Goal: Obtain resource: Obtain resource

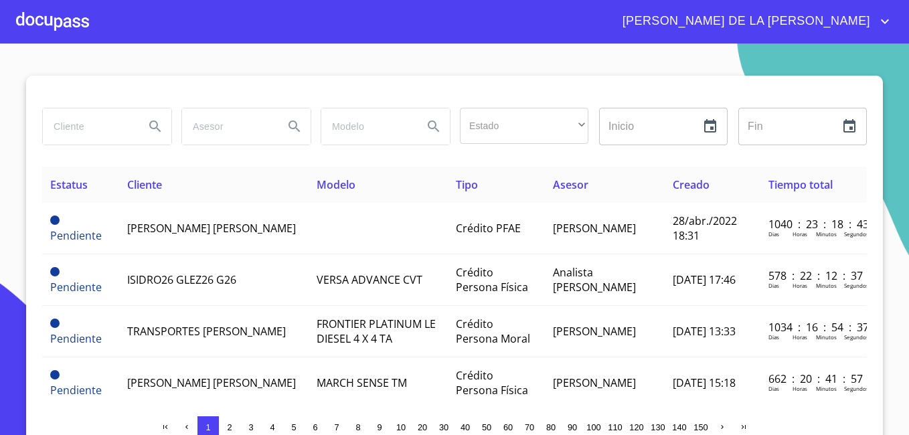
click at [56, 127] on input "search" at bounding box center [88, 126] width 91 height 36
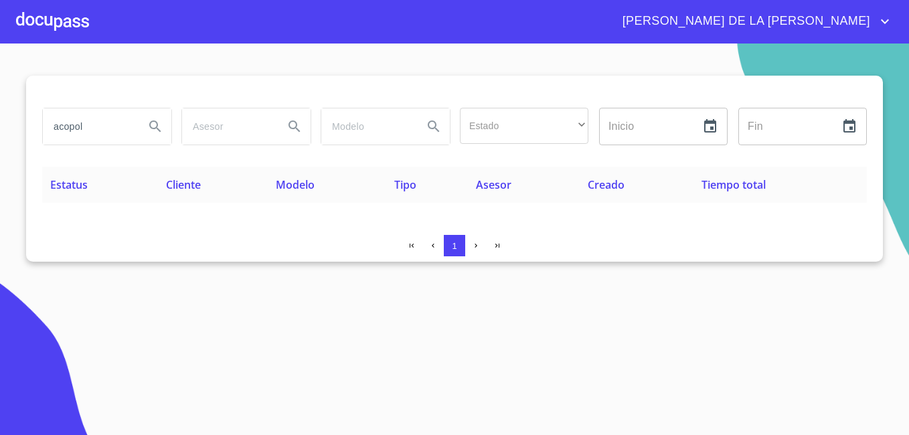
drag, startPoint x: 97, startPoint y: 124, endPoint x: -3, endPoint y: 66, distance: 115.5
click at [0, 66] on html "MARÍA DE LA LUZ acopol Estado ​ ​ Inicio ​ Fin ​ Estatus Cliente Modelo Tipo As…" at bounding box center [454, 217] width 909 height 435
type input "el arte y los pequeños"
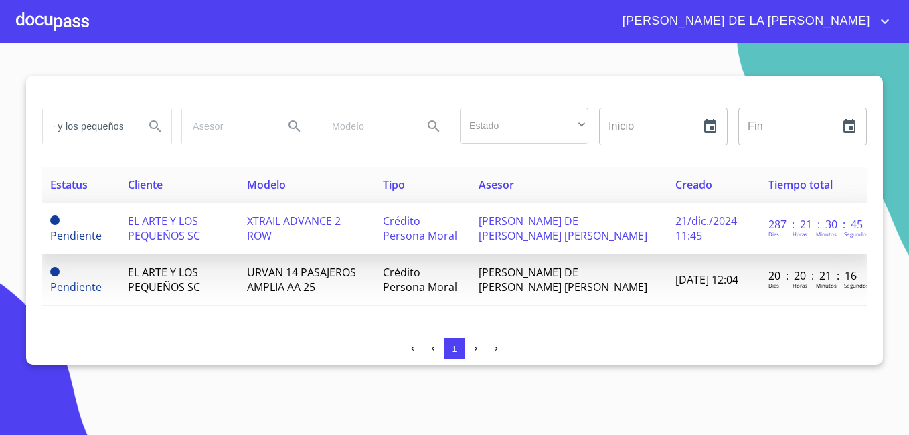
scroll to position [0, 0]
click at [174, 228] on span "EL ARTE Y LOS PEQUEÑOS SC" at bounding box center [164, 227] width 72 height 29
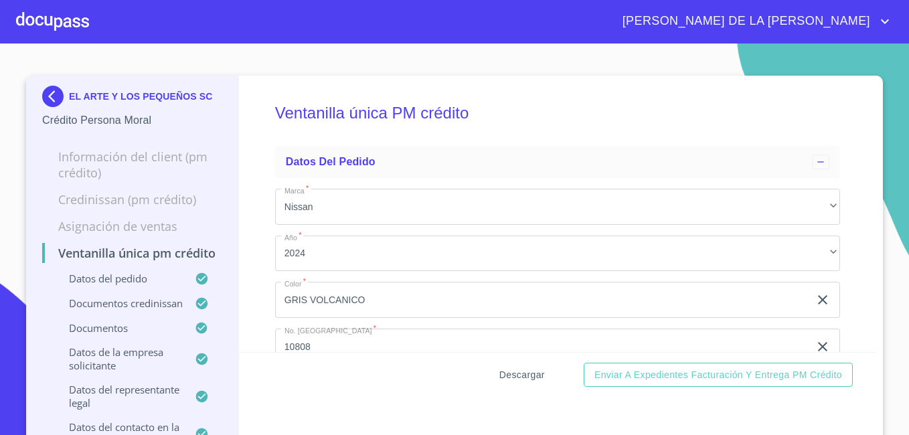
click at [511, 367] on span "Descargar" at bounding box center [522, 375] width 46 height 17
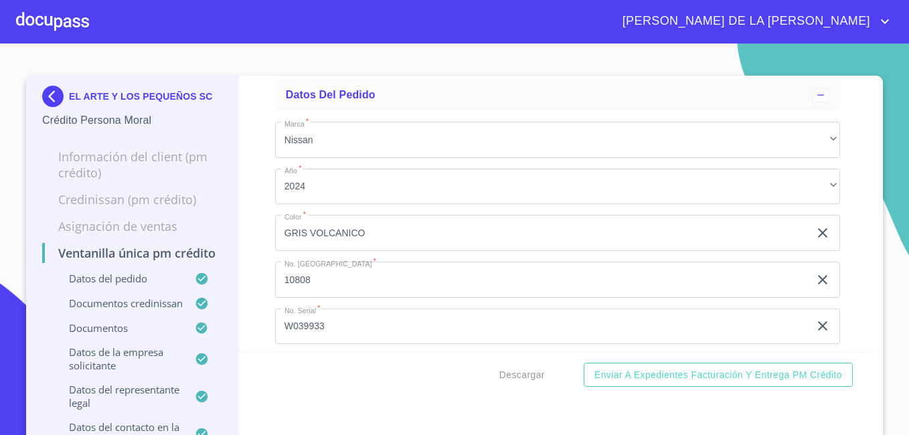
click at [47, 91] on img at bounding box center [55, 96] width 27 height 21
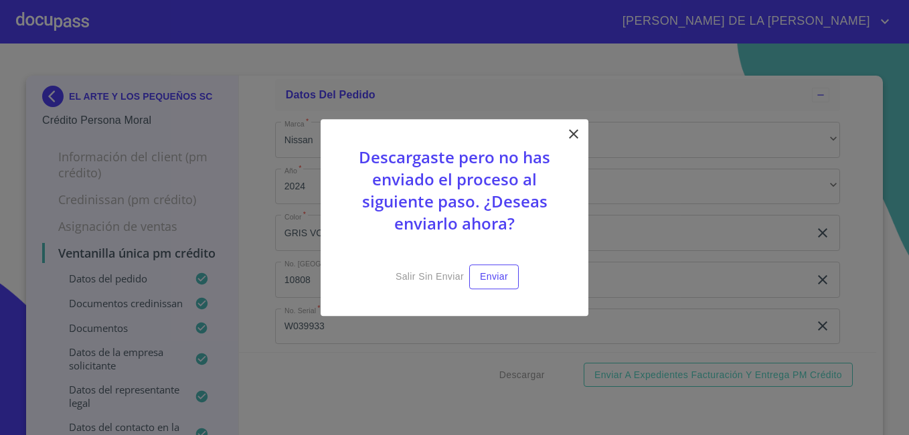
click at [577, 133] on icon at bounding box center [573, 134] width 16 height 16
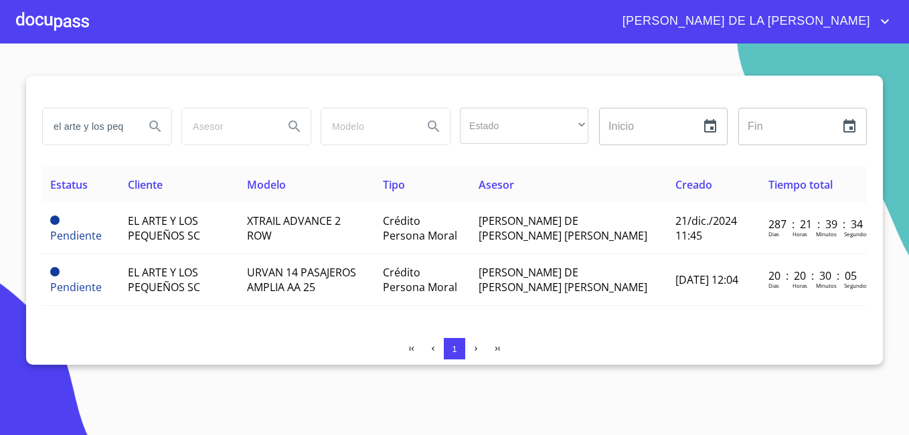
drag, startPoint x: 130, startPoint y: 130, endPoint x: -3, endPoint y: 127, distance: 132.5
click at [0, 127] on html "MARÍA DE LA LUZ el arte y los pequeños Estado ​ ​ Inicio ​ Fin ​ Estatus Client…" at bounding box center [454, 217] width 909 height 435
type input "e"
type input "asesoria fiscal"
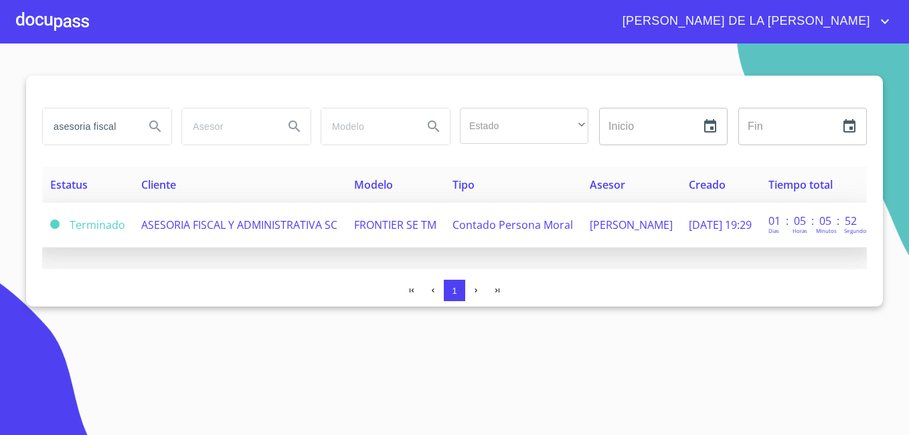
click at [202, 222] on span "ASESORIA FISCAL Y ADMINISTRATIVA SC" at bounding box center [239, 224] width 196 height 15
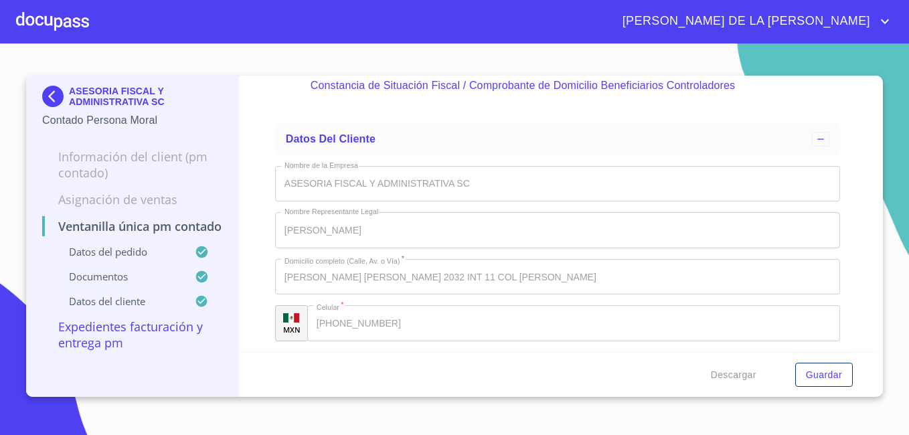
scroll to position [3467, 0]
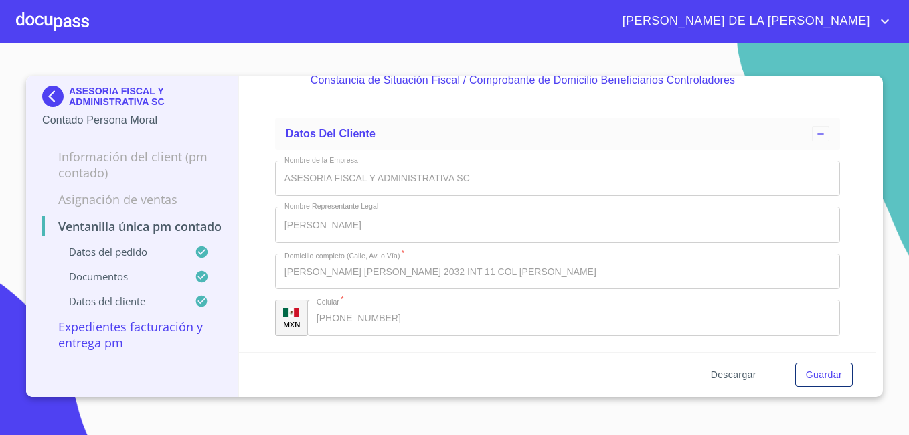
click at [749, 373] on span "Descargar" at bounding box center [734, 375] width 46 height 17
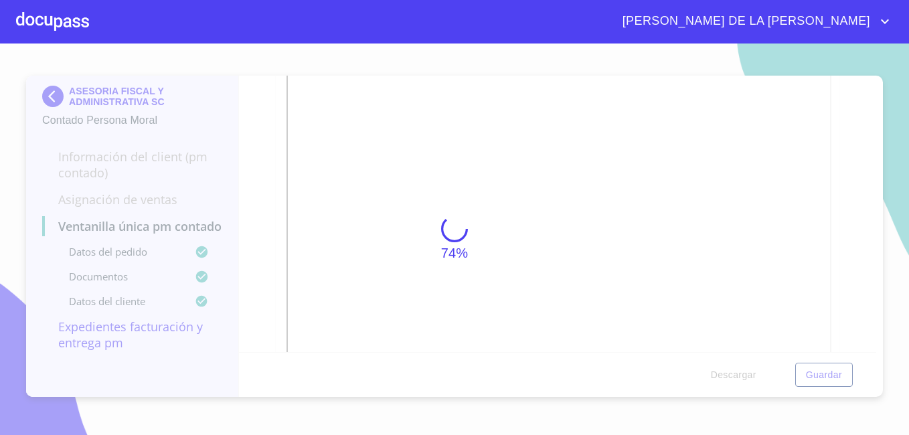
scroll to position [4000, 0]
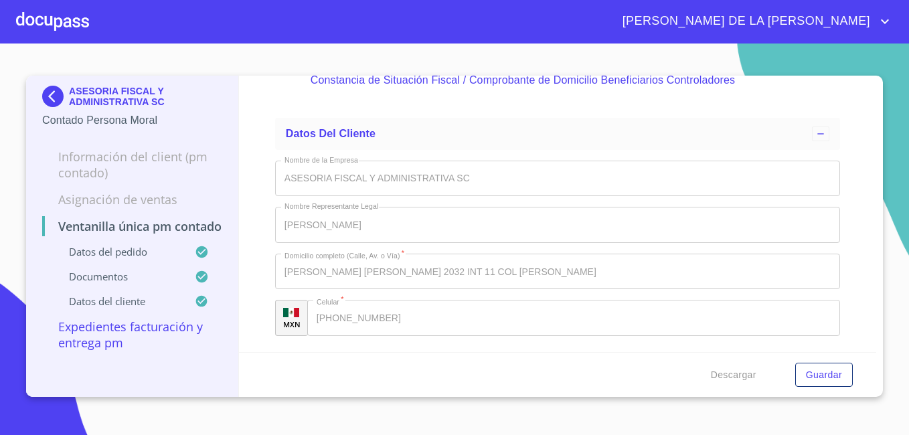
click at [54, 92] on img at bounding box center [55, 96] width 27 height 21
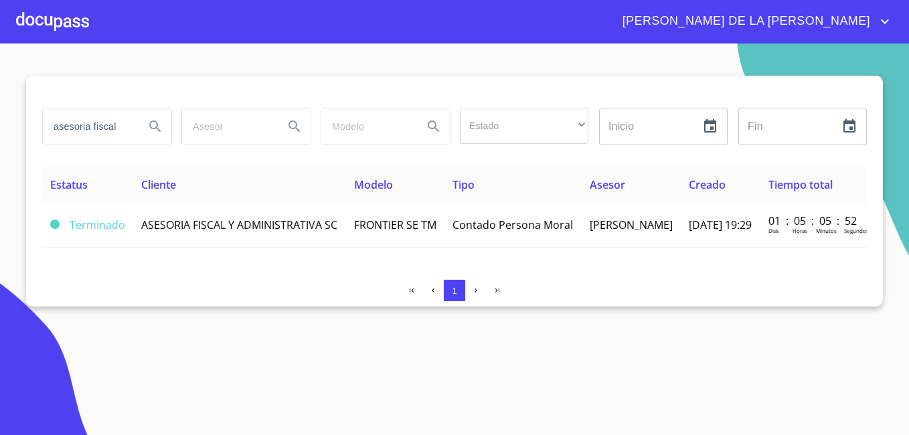
drag, startPoint x: 869, startPoint y: 1, endPoint x: 324, endPoint y: 351, distance: 647.4
click at [324, 351] on section "asesoria fiscal Estado ​ ​ Inicio ​ Fin ​ Estatus Cliente Modelo Tipo Asesor Cr…" at bounding box center [454, 238] width 909 height 391
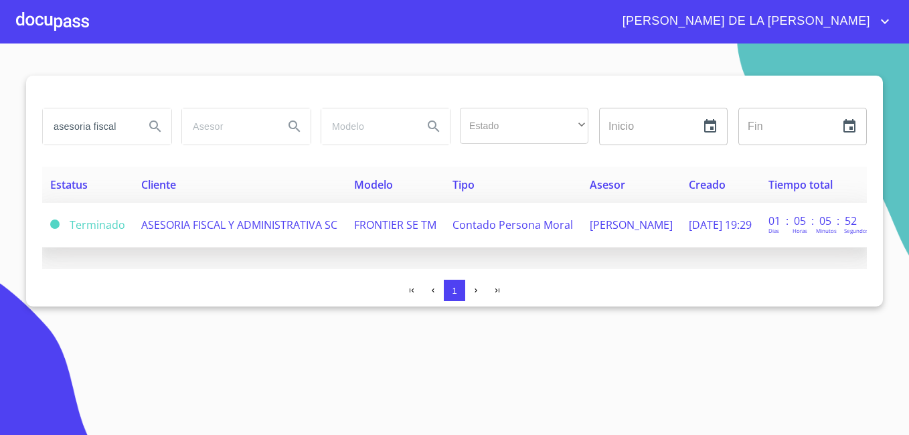
click at [167, 223] on span "ASESORIA FISCAL Y ADMINISTRATIVA SC" at bounding box center [239, 224] width 196 height 15
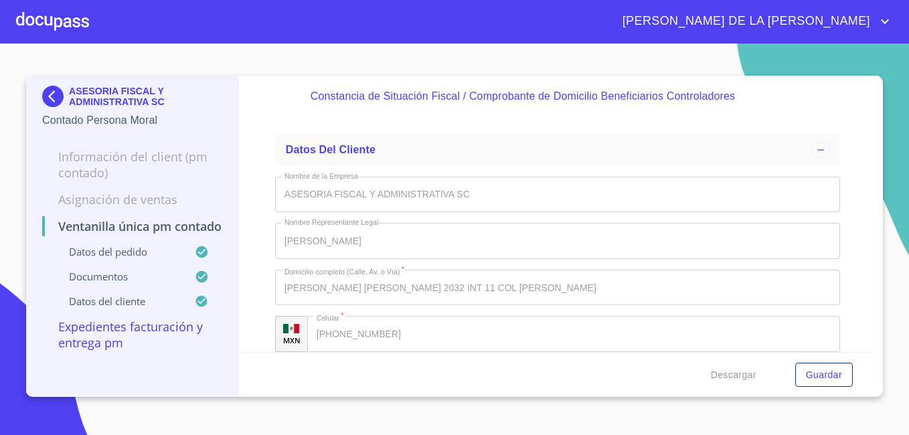
scroll to position [4000, 0]
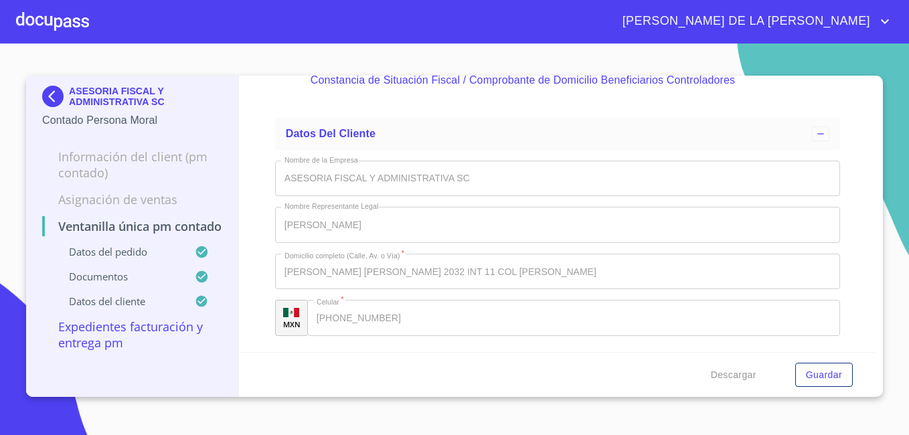
click at [51, 90] on img at bounding box center [55, 96] width 27 height 21
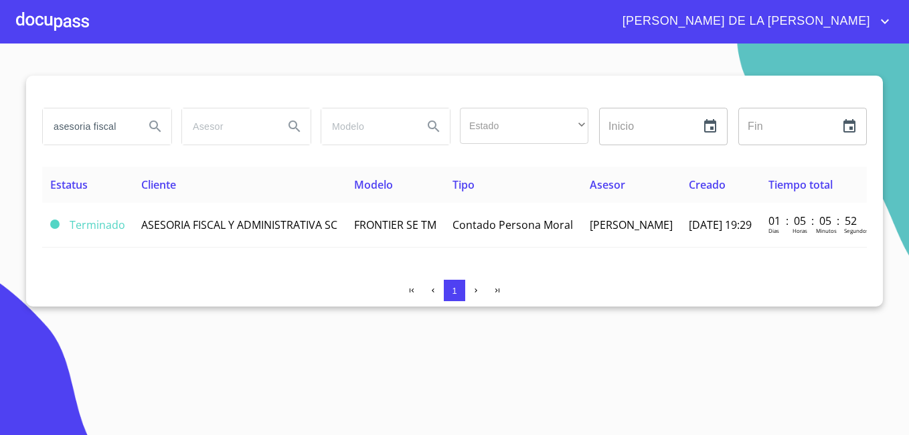
drag, startPoint x: 124, startPoint y: 130, endPoint x: -3, endPoint y: 118, distance: 127.8
click at [0, 118] on html "MARÍA DE LA LUZ asesoria fiscal Estado ​ ​ Inicio ​ Fin ​ Estatus Cliente Model…" at bounding box center [454, 217] width 909 height 435
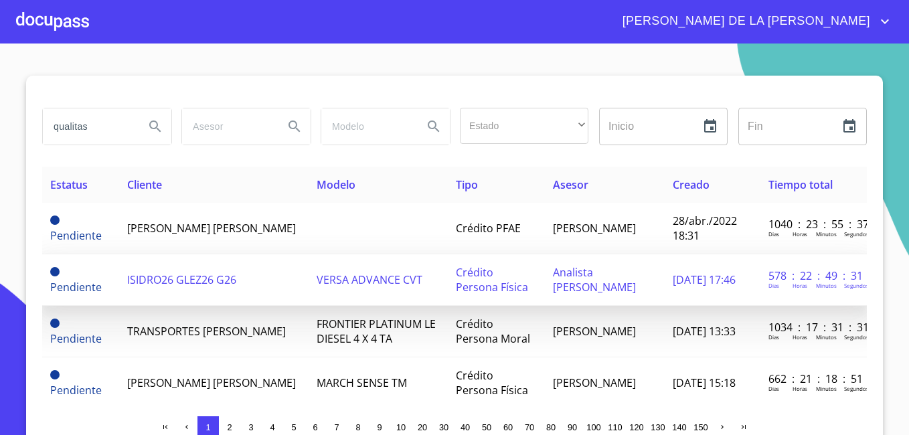
type input "qualitas"
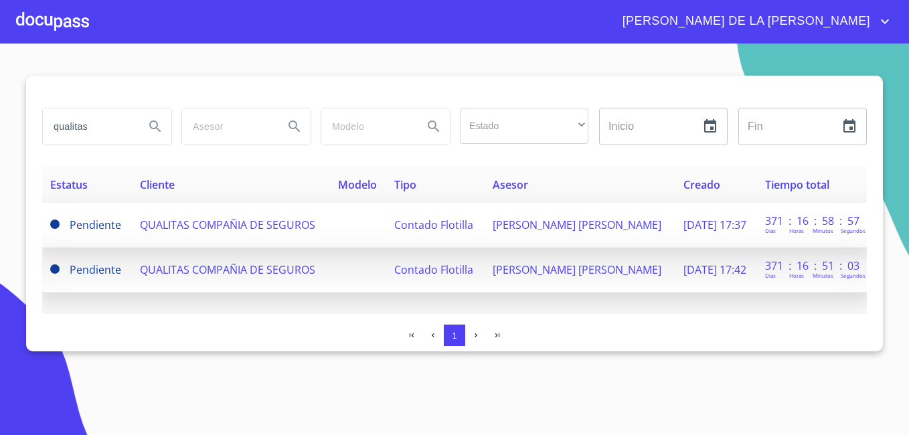
click at [213, 221] on span "QUALITAS COMPAÑIA DE SEGUROS" at bounding box center [227, 224] width 175 height 15
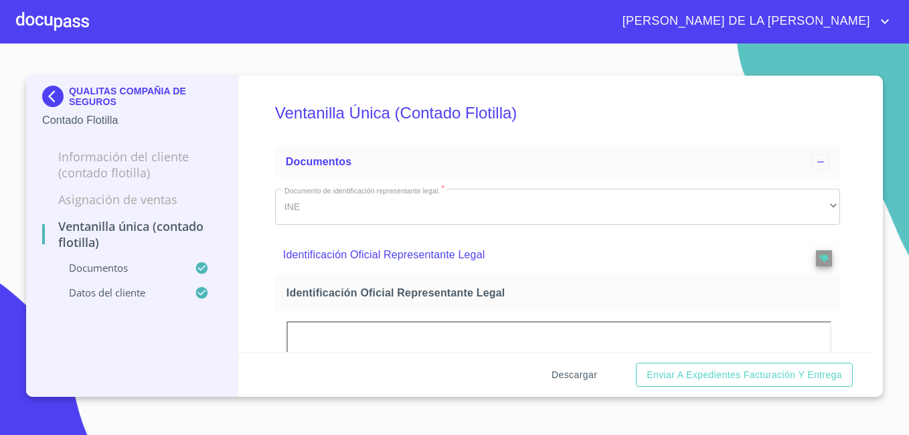
click at [569, 377] on span "Descargar" at bounding box center [574, 375] width 46 height 17
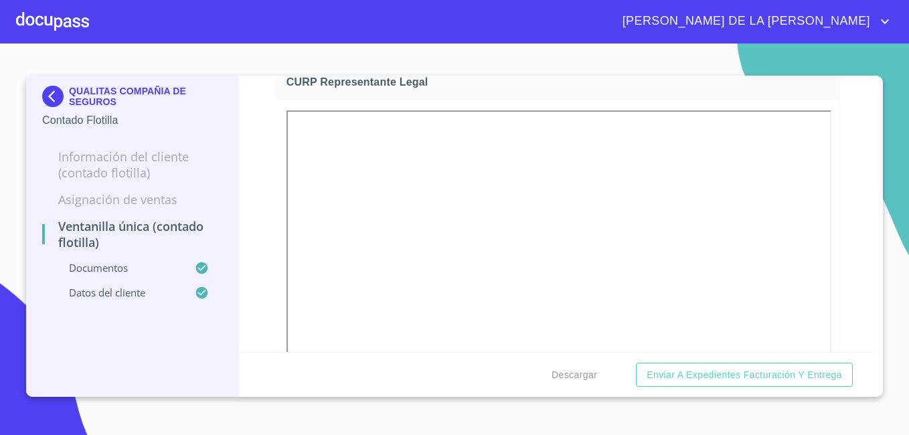
scroll to position [2543, 0]
click at [54, 89] on img at bounding box center [55, 96] width 27 height 21
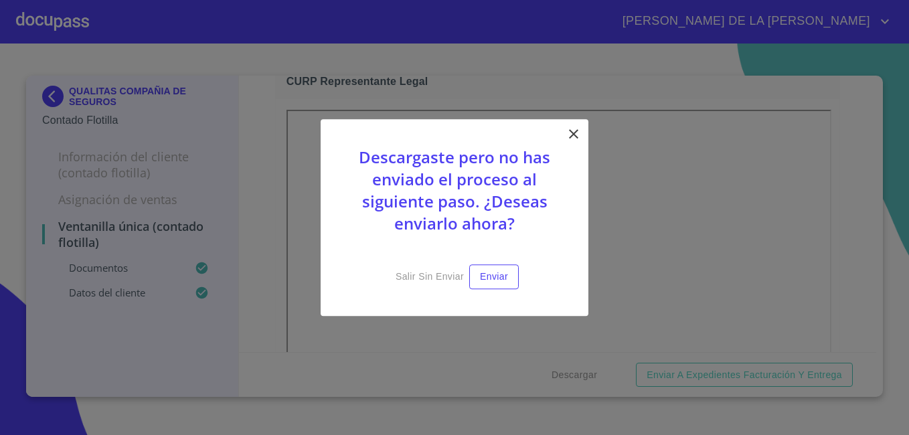
click at [569, 130] on icon at bounding box center [573, 133] width 9 height 9
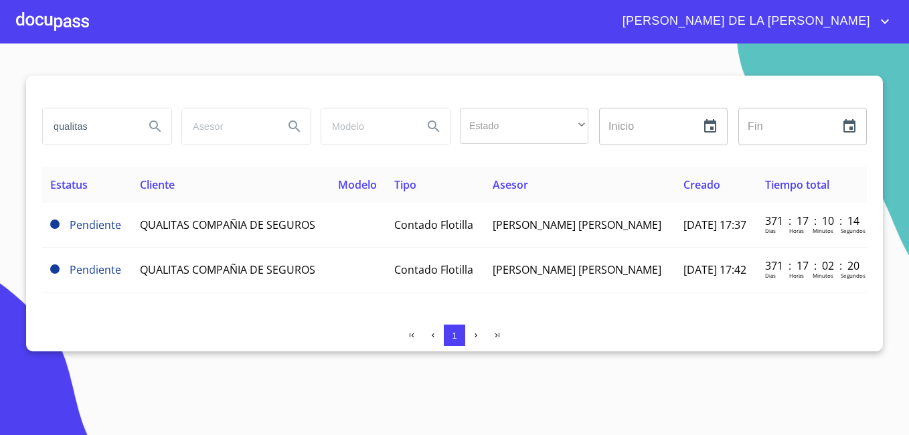
drag, startPoint x: 99, startPoint y: 130, endPoint x: 0, endPoint y: 112, distance: 100.7
click at [0, 113] on html "MARÍA DE LA LUZ qualitas Estado ​ ​ Inicio ​ Fin ​ Estatus Cliente Modelo Tipo …" at bounding box center [454, 217] width 909 height 435
type input "element"
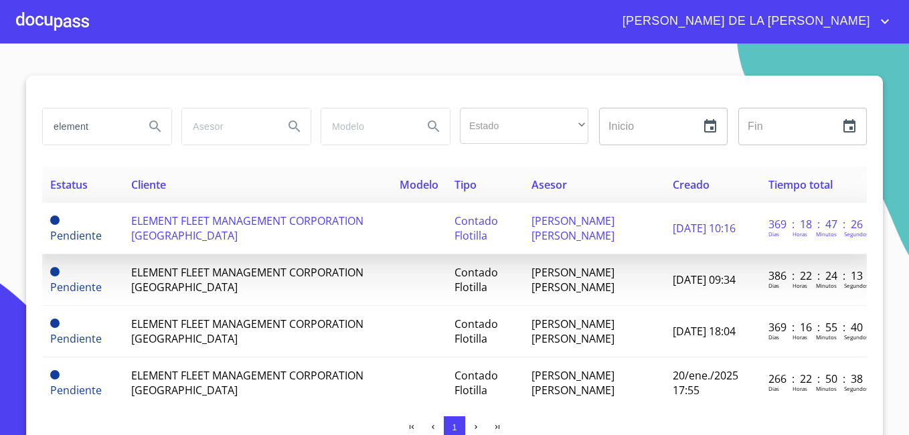
click at [177, 221] on span "ELEMENT FLEET MANAGEMENT CORPORATION MEXICO" at bounding box center [247, 227] width 232 height 29
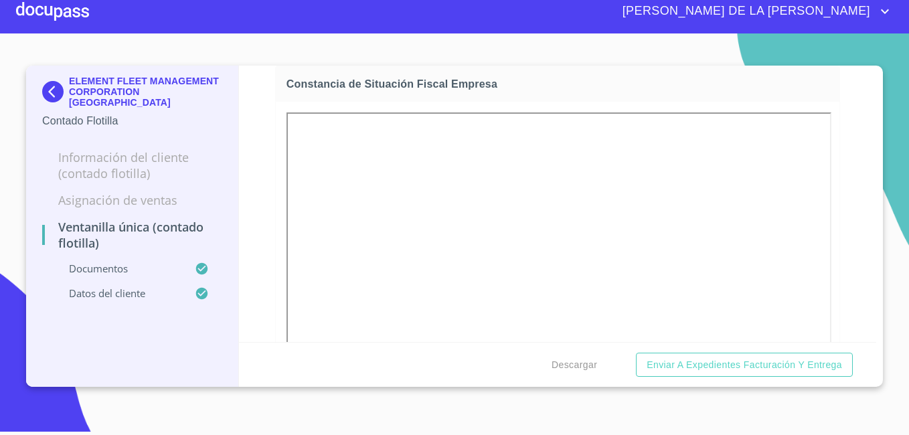
scroll to position [1431, 0]
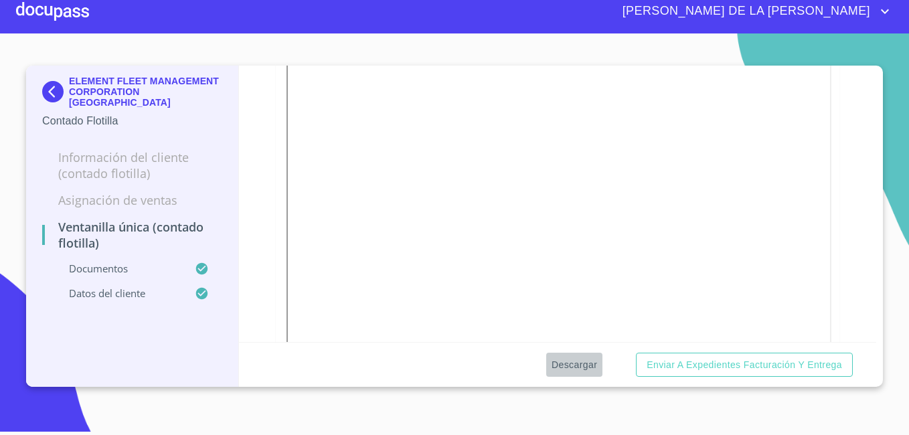
click at [565, 362] on span "Descargar" at bounding box center [574, 365] width 46 height 17
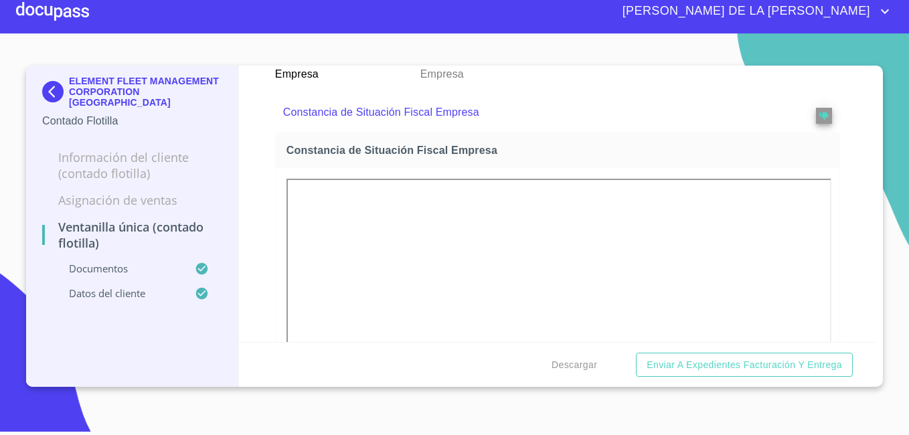
scroll to position [1297, 0]
click at [51, 81] on img at bounding box center [55, 91] width 27 height 21
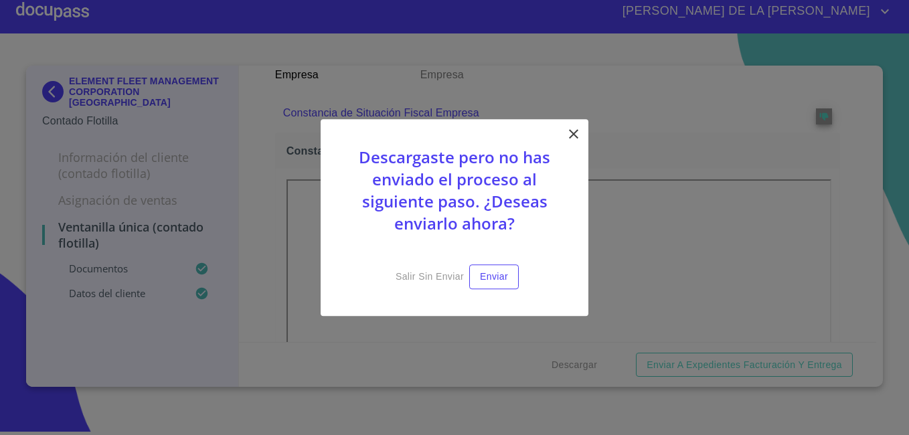
click at [577, 137] on icon at bounding box center [573, 134] width 16 height 16
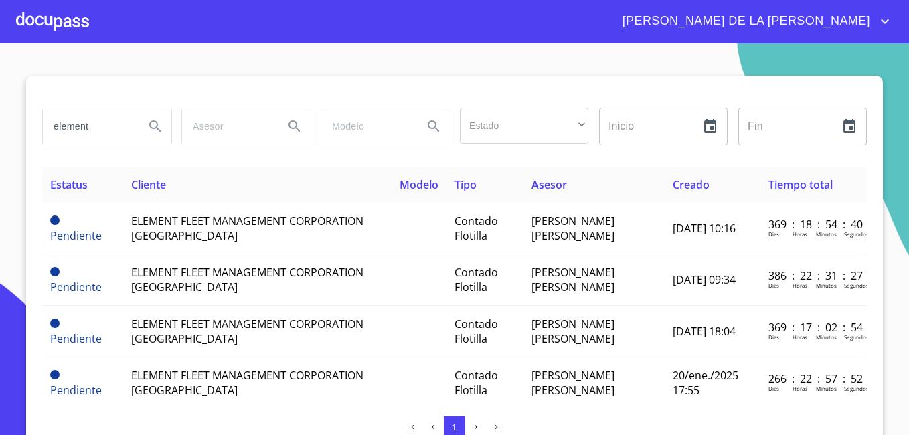
click at [0, 96] on html "MARÍA DE LA LUZ element Estado ​ ​ Inicio ​ Fin ​ Estatus Cliente Modelo Tipo A…" at bounding box center [454, 217] width 909 height 435
type input "INTEGRADORA"
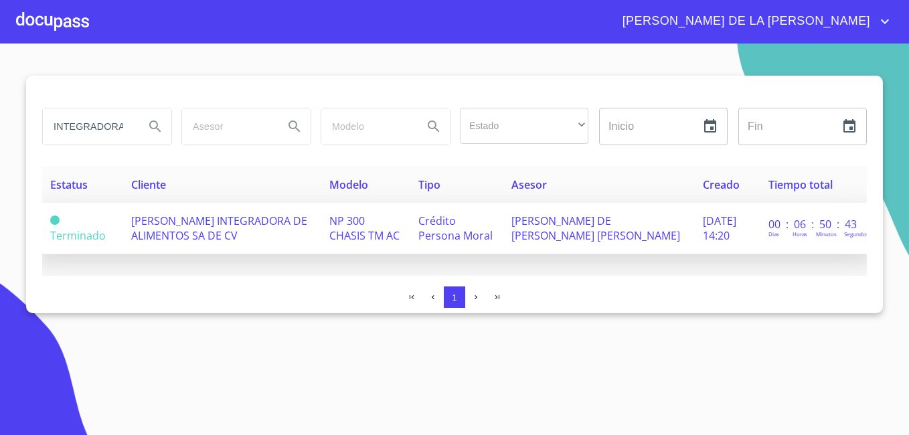
click at [187, 215] on span "TAHERA INTEGRADORA DE ALIMENTOS SA DE CV" at bounding box center [219, 227] width 176 height 29
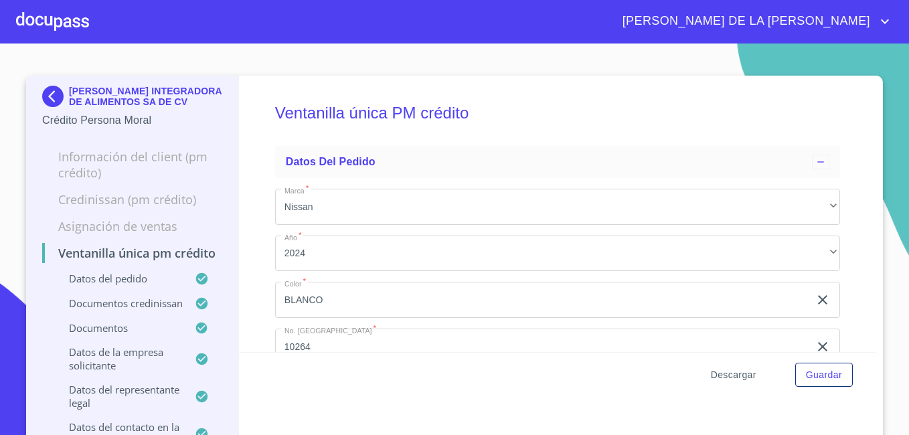
click at [728, 371] on span "Descargar" at bounding box center [734, 375] width 46 height 17
click at [48, 92] on img at bounding box center [55, 96] width 27 height 21
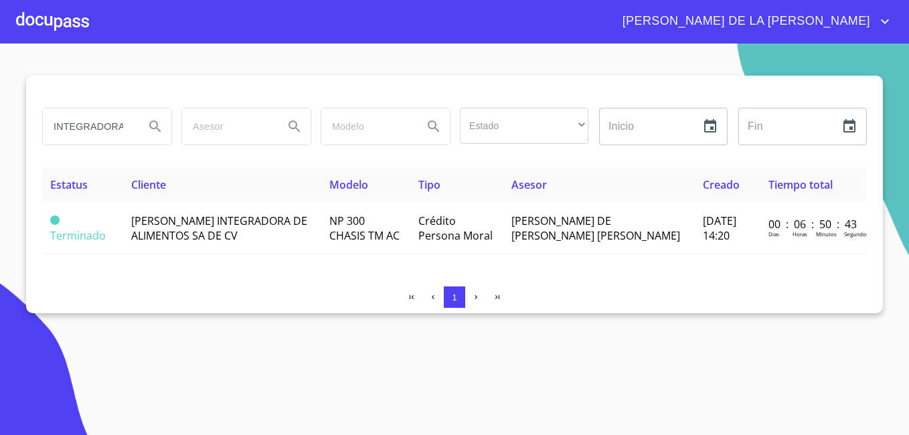
drag, startPoint x: 116, startPoint y: 128, endPoint x: -3, endPoint y: 123, distance: 118.6
click at [0, 123] on html "MARÍA DE LA LUZ INTEGRADORA Estado ​ ​ Inicio ​ Fin ​ Estatus Cliente Modelo Ti…" at bounding box center [454, 217] width 909 height 435
type input "A"
type input "rancho hermanos"
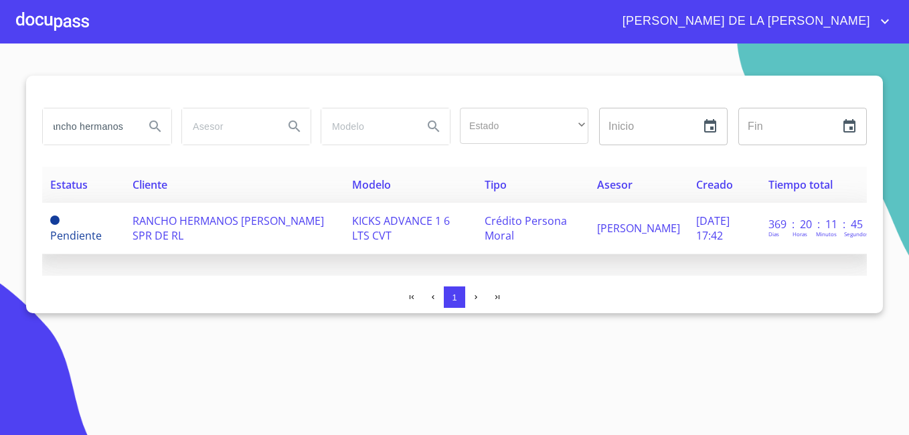
scroll to position [0, 0]
click at [187, 228] on span "RANCHO HERMANOS FUENTES SPR DE RL" at bounding box center [227, 227] width 191 height 29
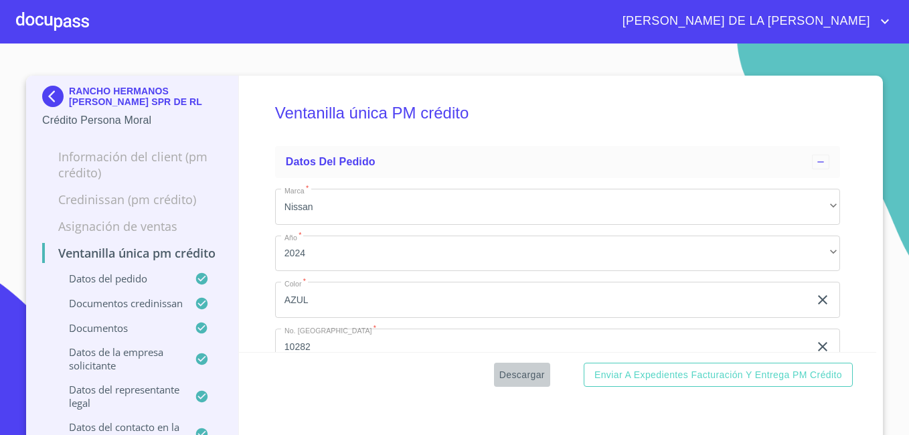
click at [521, 377] on span "Descargar" at bounding box center [522, 375] width 46 height 17
click at [0, 167] on html "MARÍA DE LA LUZ RANCHO HERMANOS FUENTES SPR DE RL Crédito Persona Moral Informa…" at bounding box center [454, 217] width 909 height 435
click at [43, 96] on img at bounding box center [55, 96] width 27 height 21
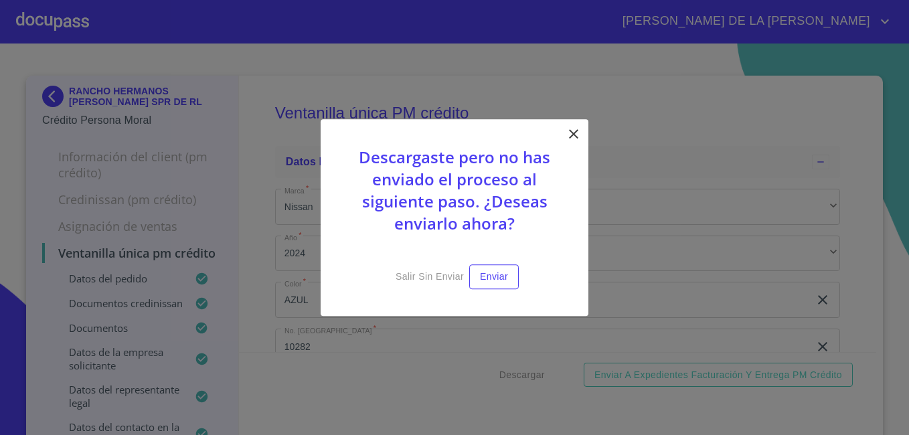
click at [567, 137] on icon at bounding box center [573, 134] width 16 height 16
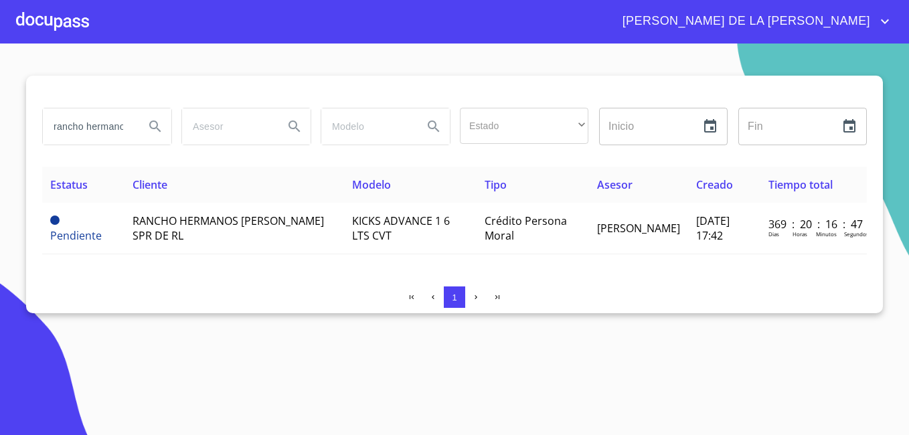
drag, startPoint x: 124, startPoint y: 121, endPoint x: 0, endPoint y: 133, distance: 124.4
click at [0, 134] on html "MARÍA DE LA LUZ rancho hermanos Estado ​ ​ Inicio ​ Fin ​ Estatus Cliente Model…" at bounding box center [454, 217] width 909 height 435
type input "s"
click at [81, 134] on input "s" at bounding box center [88, 126] width 91 height 36
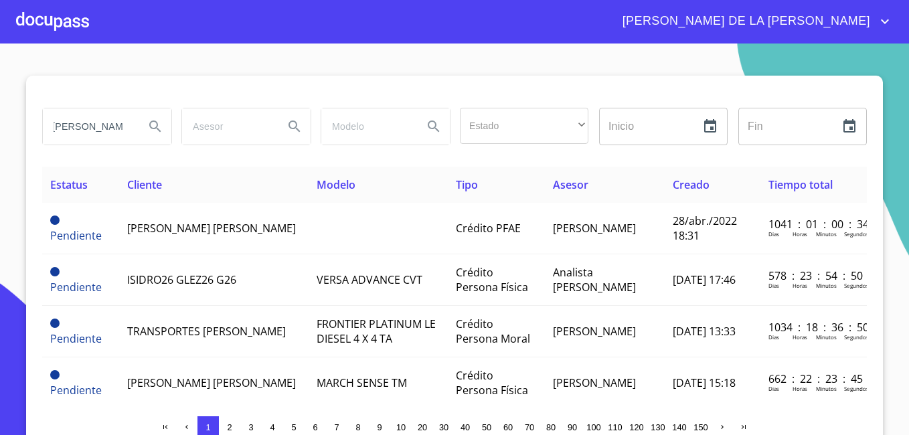
scroll to position [0, 12]
type input "rentas productivas"
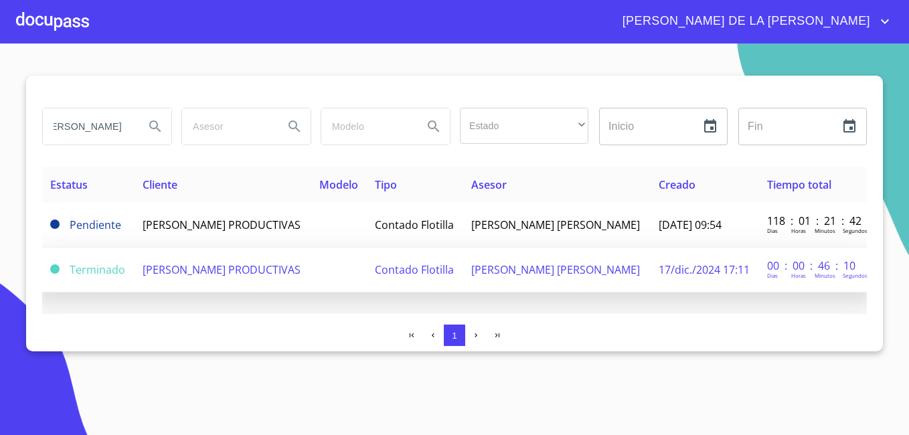
scroll to position [0, 0]
click at [225, 268] on span "RENTAS PRODUCTIVAS" at bounding box center [222, 269] width 158 height 15
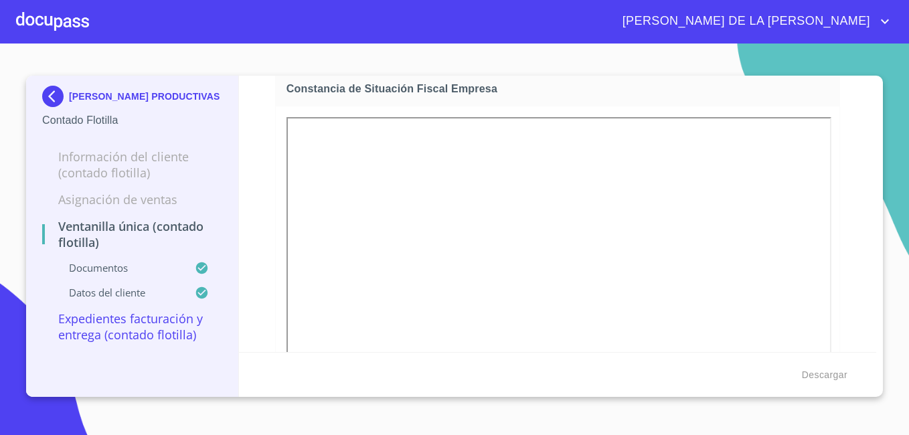
scroll to position [1405, 0]
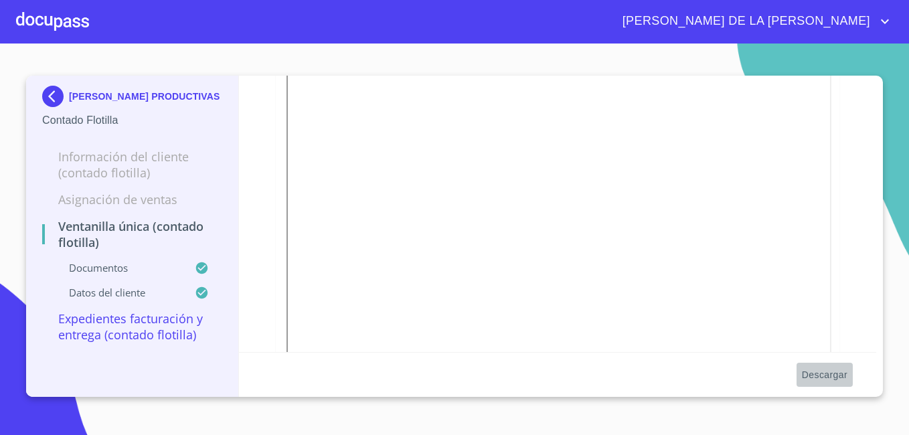
click at [810, 377] on span "Descargar" at bounding box center [825, 375] width 46 height 17
click at [56, 95] on img at bounding box center [55, 96] width 27 height 21
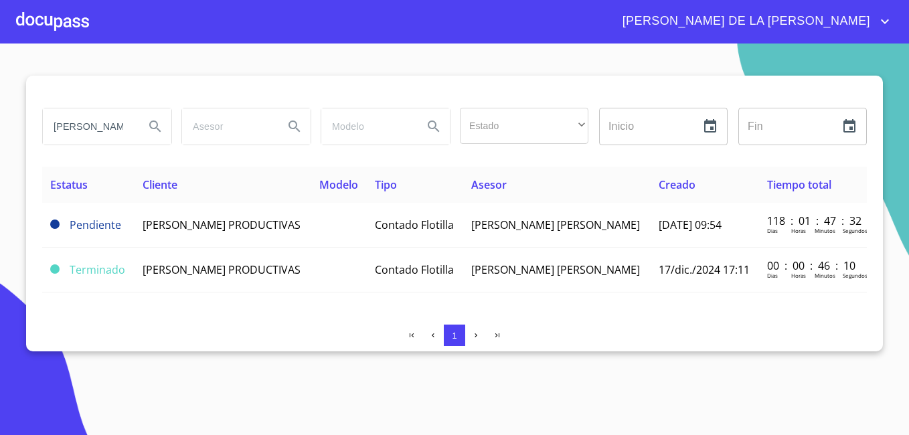
drag, startPoint x: 122, startPoint y: 128, endPoint x: 0, endPoint y: 97, distance: 125.8
click at [0, 98] on html "MARÍA DE LA LUZ rentas productivas Estado ​ ​ Inicio ​ Fin ​ Estatus Cliente Mo…" at bounding box center [454, 217] width 909 height 435
type input "v"
type input "bayatepec"
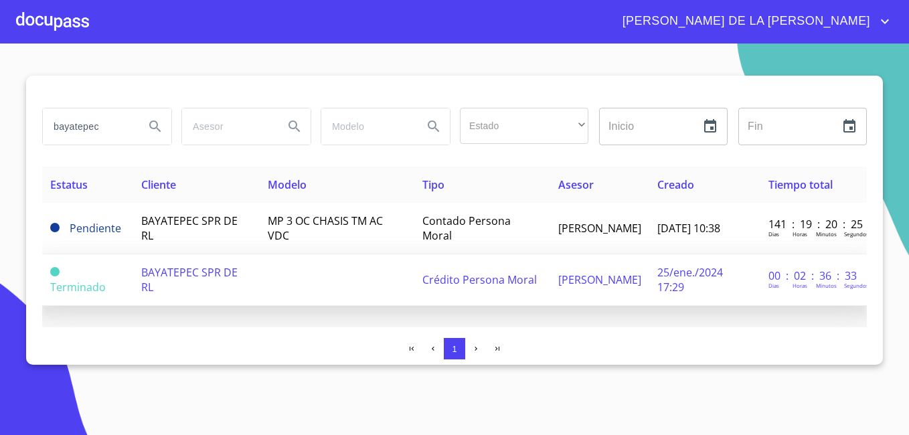
click at [192, 262] on td "BAYATEPEC SPR DE RL" at bounding box center [196, 280] width 126 height 52
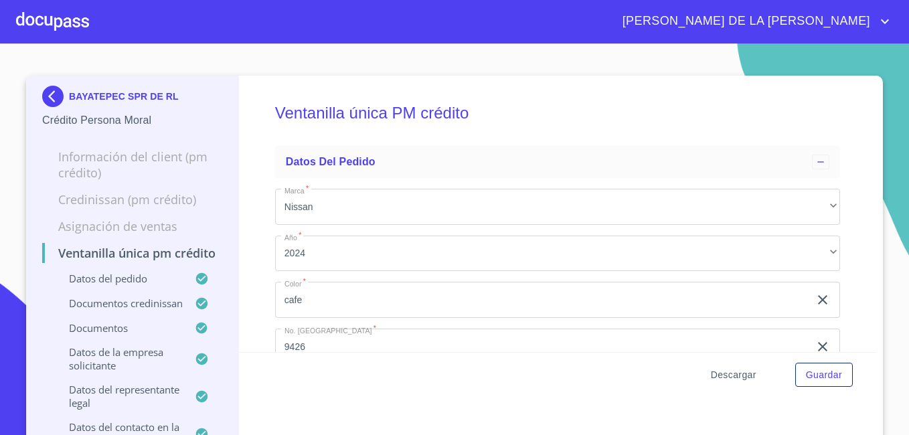
click at [739, 371] on span "Descargar" at bounding box center [734, 375] width 46 height 17
click at [52, 93] on img at bounding box center [55, 96] width 27 height 21
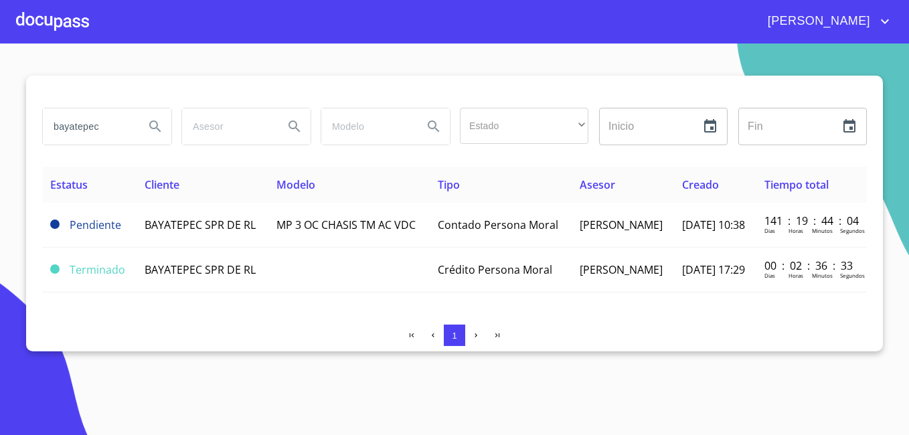
drag, startPoint x: 98, startPoint y: 128, endPoint x: -3, endPoint y: 122, distance: 100.6
click at [0, 122] on html "[PERSON_NAME] DE LA LUZ bayatepec Estado ​ ​ Inicio ​ Fin ​ Estatus Cliente Mod…" at bounding box center [454, 217] width 909 height 435
type input "[GEOGRAPHIC_DATA]"
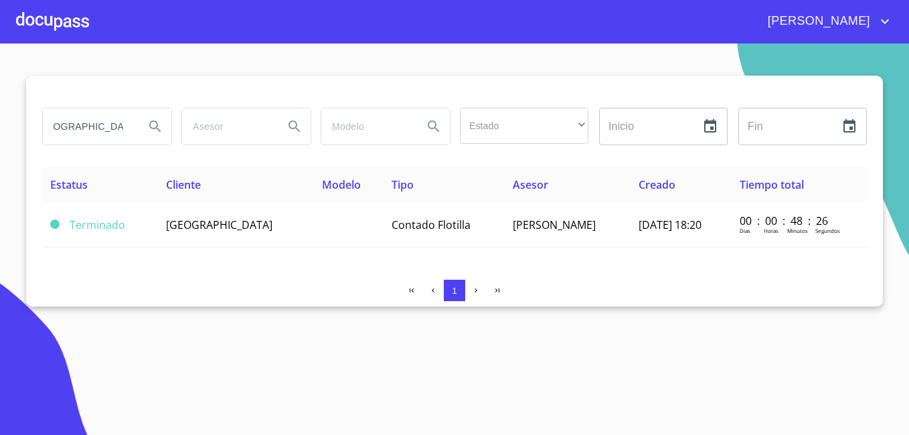
scroll to position [0, 0]
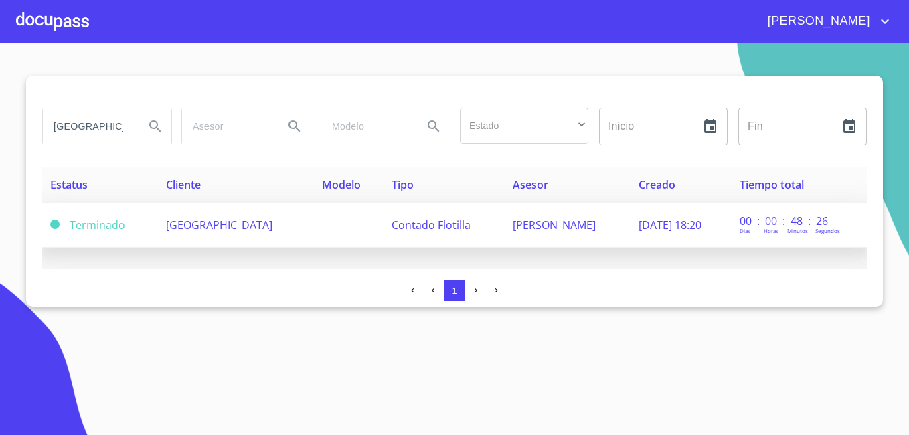
click at [193, 226] on span "[GEOGRAPHIC_DATA]" at bounding box center [219, 224] width 106 height 15
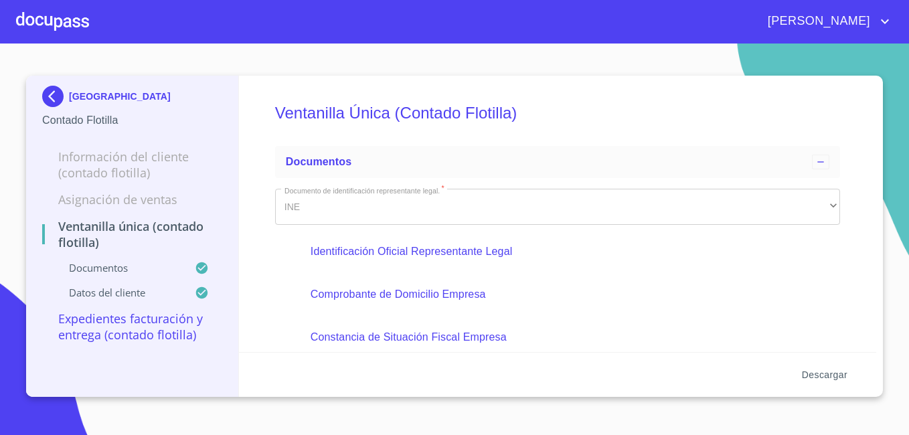
click at [832, 369] on span "Descargar" at bounding box center [825, 375] width 46 height 17
